Goal: Task Accomplishment & Management: Use online tool/utility

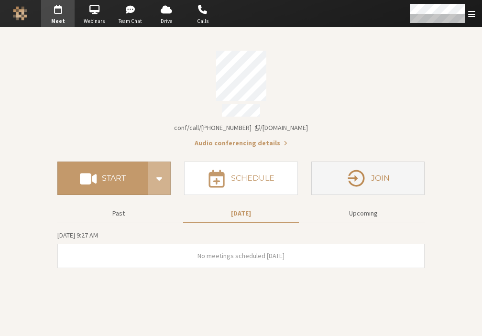
click at [391, 178] on button "Join" at bounding box center [367, 177] width 113 height 33
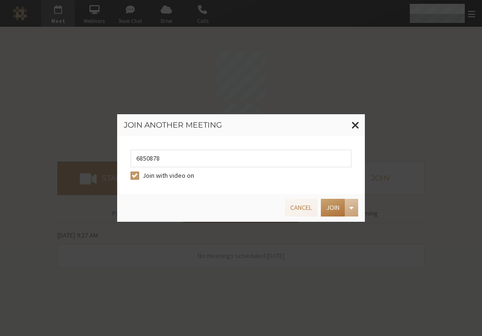
type input "6850878"
click at [327, 208] on button "Join" at bounding box center [333, 208] width 24 height 18
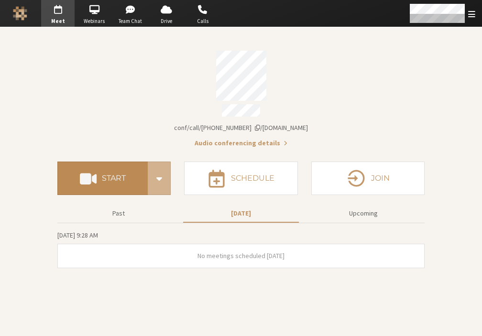
click at [114, 174] on h4 "Start" at bounding box center [114, 178] width 24 height 8
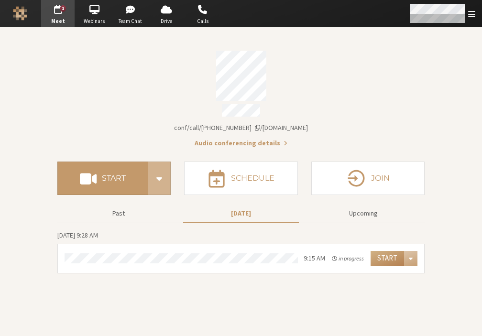
drag, startPoint x: 49, startPoint y: 0, endPoint x: 468, endPoint y: 17, distance: 419.8
click at [468, 17] on span "Open menu" at bounding box center [471, 14] width 7 height 9
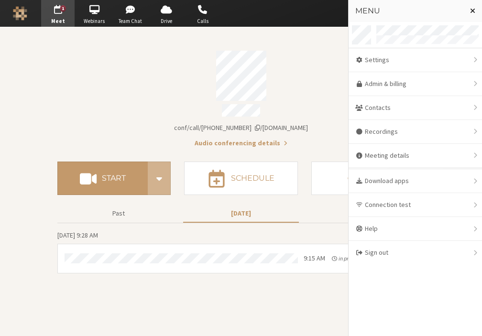
click at [468, 17] on button "Close menu" at bounding box center [472, 11] width 19 height 22
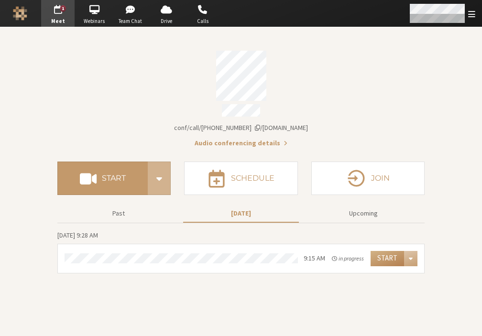
click at [468, 13] on span "Open menu" at bounding box center [471, 14] width 7 height 9
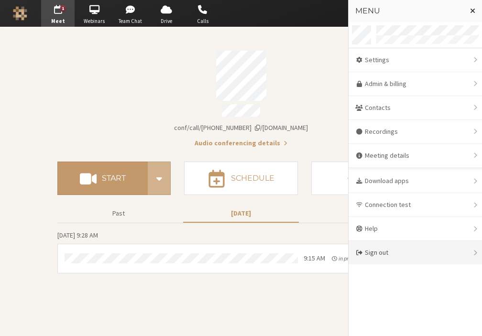
click at [391, 264] on div "Sign out" at bounding box center [414, 252] width 133 height 23
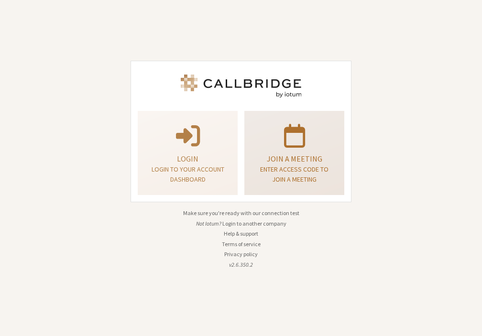
click at [289, 172] on p "Enter access code to join a meeting" at bounding box center [294, 174] width 76 height 20
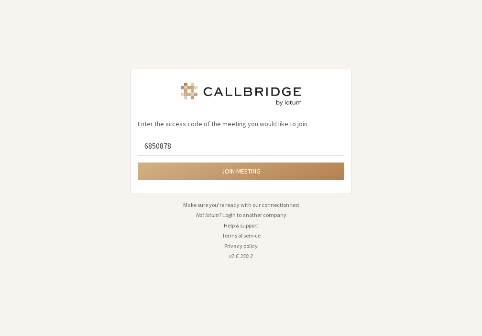
type input "6850878"
click at [138, 162] on button "Join meeting" at bounding box center [241, 171] width 206 height 18
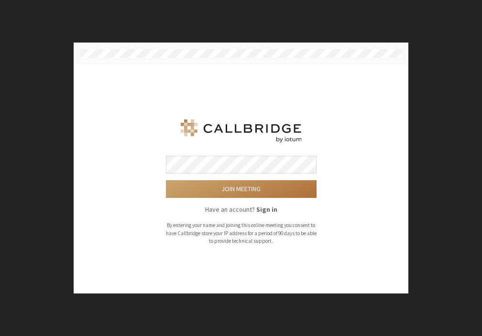
click at [206, 184] on button "Join meeting" at bounding box center [241, 189] width 150 height 18
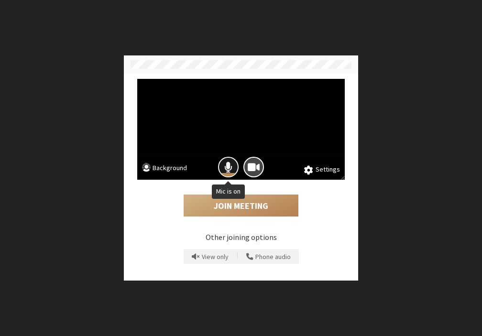
click at [228, 171] on span "Mic is on" at bounding box center [228, 167] width 8 height 13
click at [247, 165] on span "Camera is on" at bounding box center [253, 167] width 12 height 13
click at [229, 168] on span "Mic is off" at bounding box center [228, 167] width 13 height 13
click at [178, 168] on button "Background" at bounding box center [164, 169] width 45 height 12
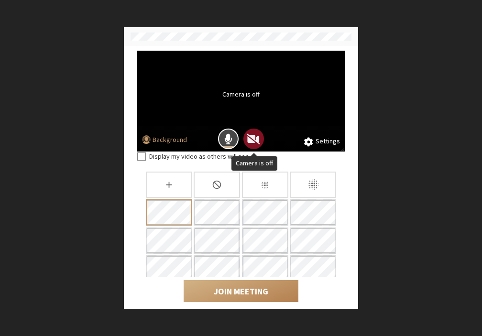
click at [249, 140] on span "Camera is off" at bounding box center [253, 138] width 13 height 13
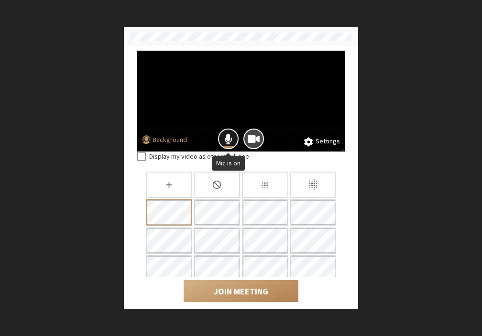
click at [232, 140] on span "Mic is on" at bounding box center [228, 138] width 8 height 13
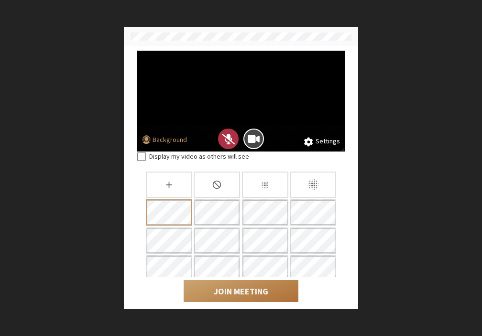
click at [239, 285] on button "Join Meeting" at bounding box center [240, 291] width 115 height 22
